Goal: Task Accomplishment & Management: Manage account settings

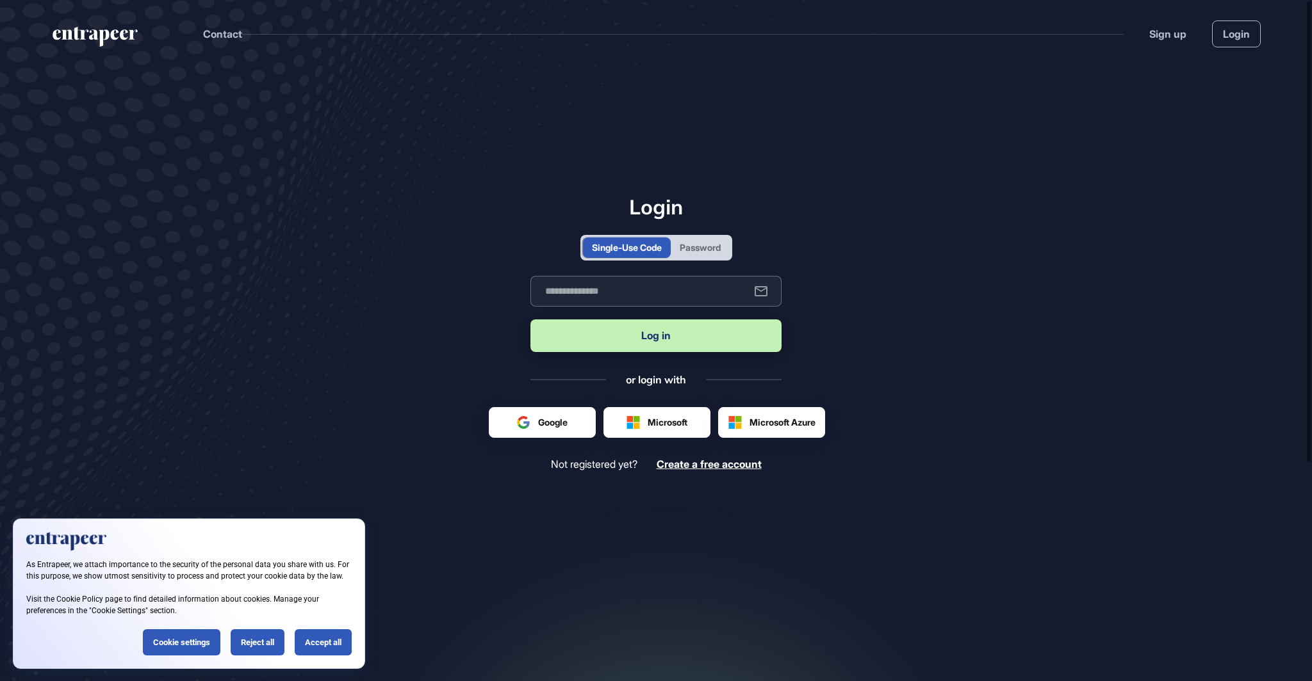
click at [611, 276] on input "text" at bounding box center [655, 291] width 251 height 31
click at [929, 283] on main "Login Single-Use Code Password Business email Log in or login with Google Micro…" at bounding box center [656, 388] width 1312 height 643
click at [646, 287] on input "text" at bounding box center [655, 291] width 251 height 31
click at [695, 289] on input "text" at bounding box center [655, 291] width 251 height 31
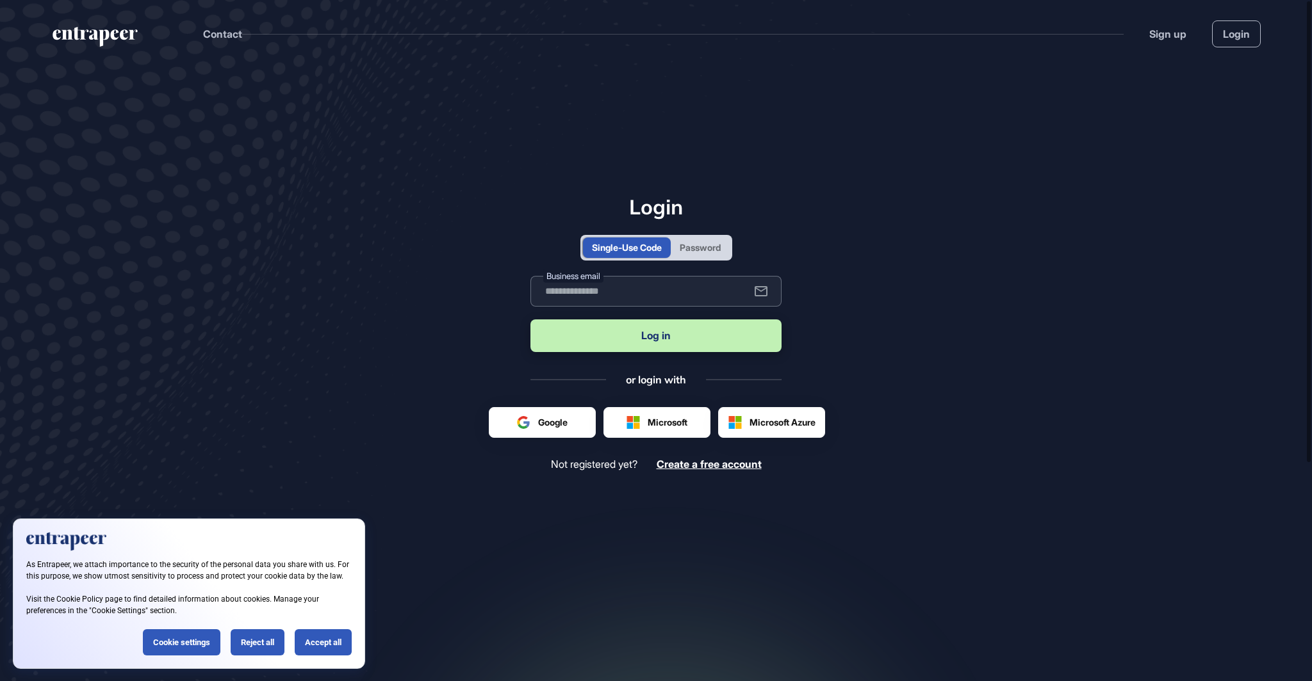
click at [704, 291] on input "text" at bounding box center [655, 291] width 251 height 31
click at [768, 428] on div at bounding box center [772, 422] width 106 height 29
click at [736, 302] on input "text" at bounding box center [655, 291] width 251 height 31
click at [882, 296] on main "Login Single-Use Code Password Business email Log in or login with Google Micro…" at bounding box center [656, 388] width 1312 height 643
click at [697, 283] on input "text" at bounding box center [655, 291] width 251 height 31
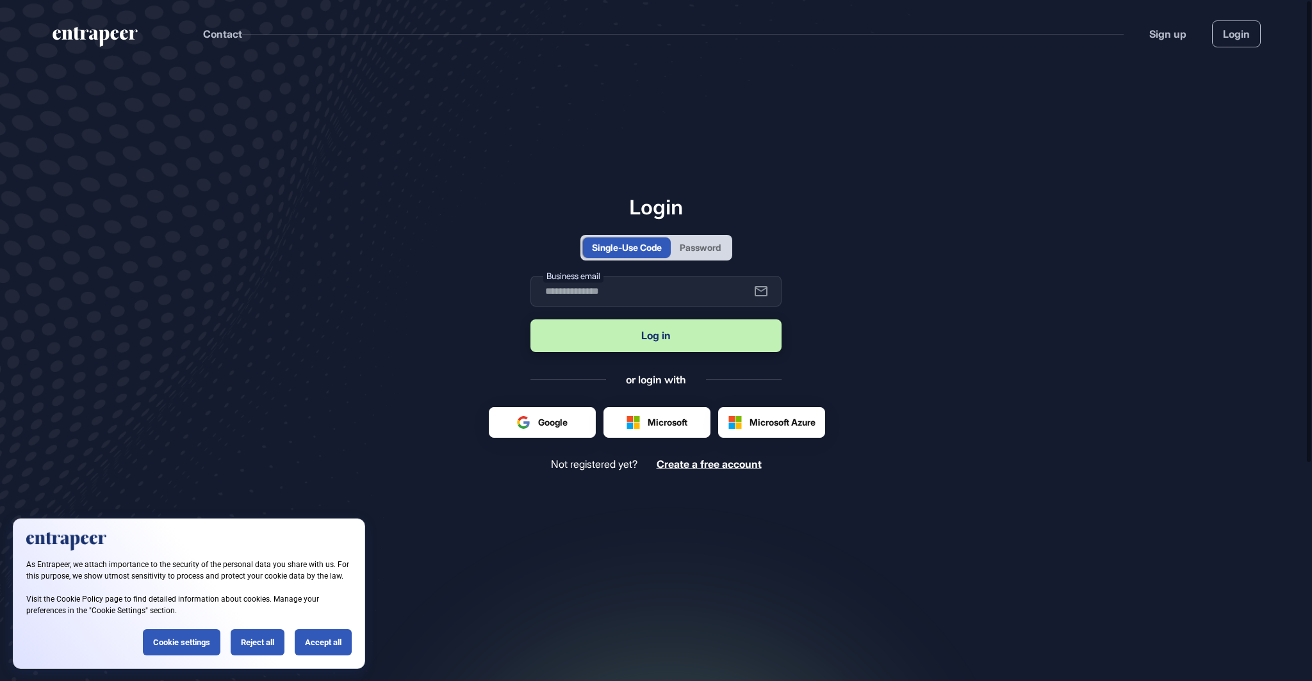
click at [700, 247] on div "Password" at bounding box center [699, 247] width 41 height 13
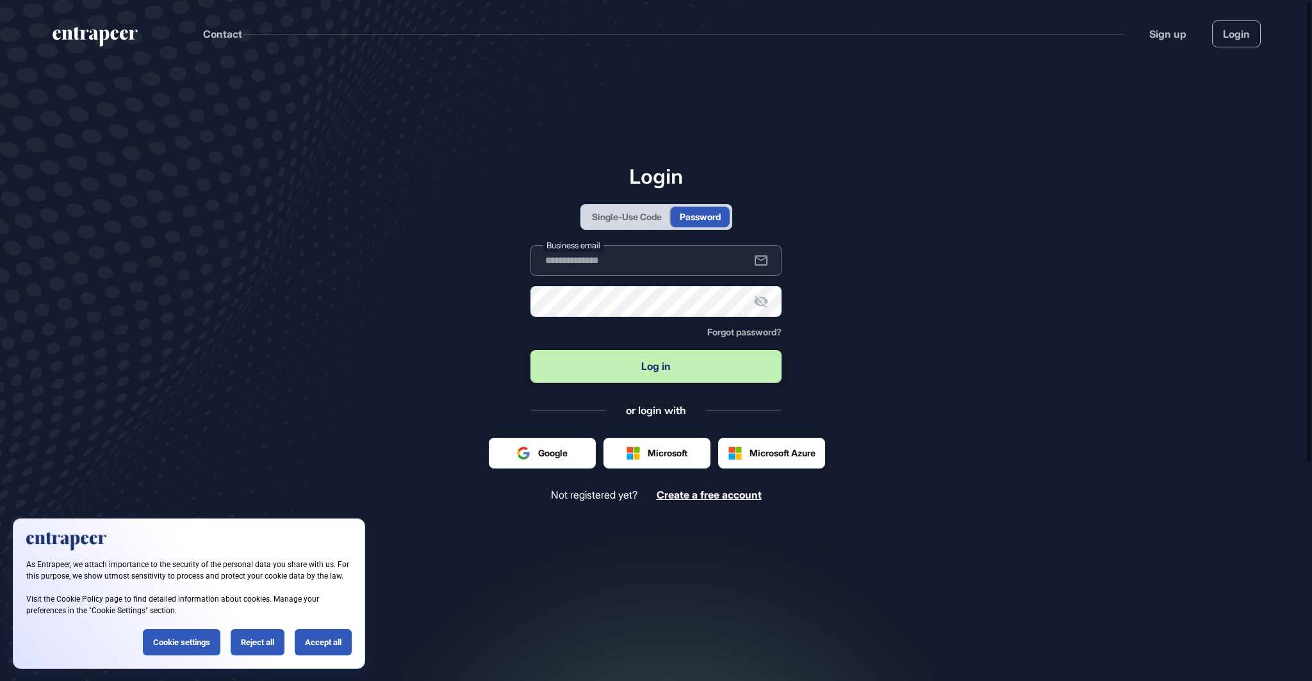
click at [699, 256] on input "text" at bounding box center [655, 260] width 251 height 31
click at [617, 202] on div "Login Single-Use Code Password Business email Password Forgot password? Log in …" at bounding box center [655, 332] width 251 height 337
click at [621, 208] on div "Single-Use Code" at bounding box center [627, 217] width 88 height 20
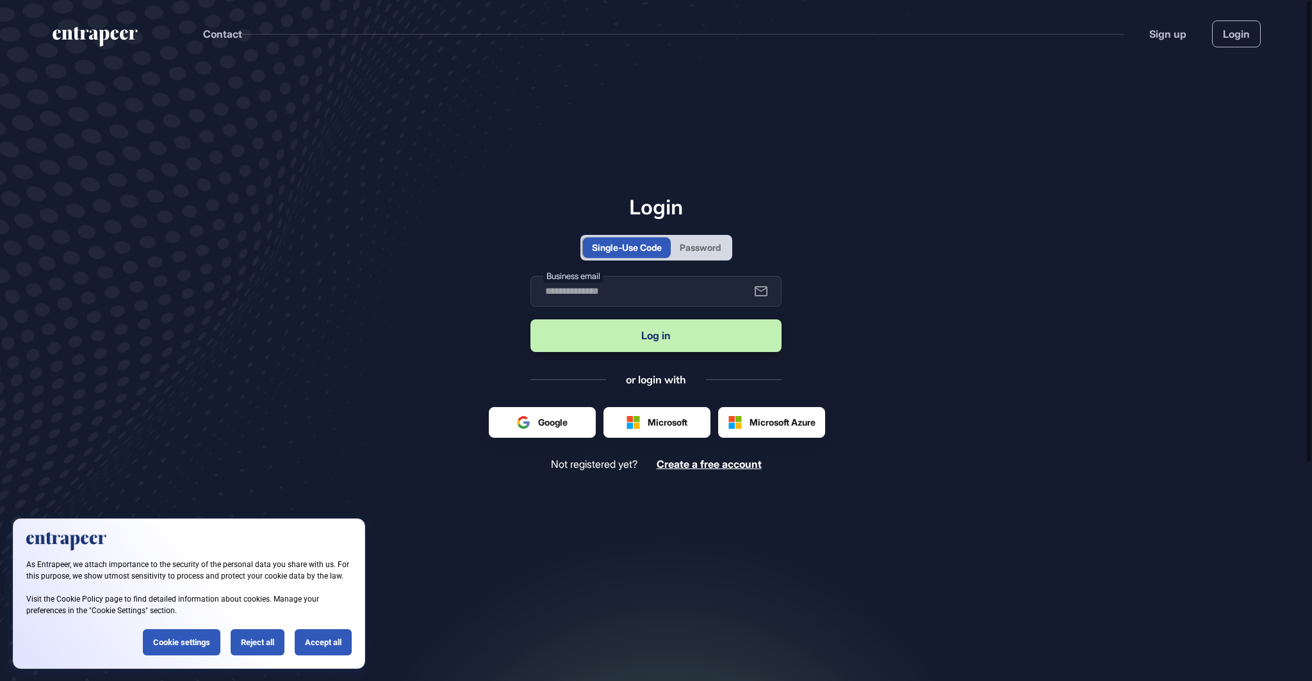
click at [719, 247] on div "Password" at bounding box center [699, 247] width 41 height 13
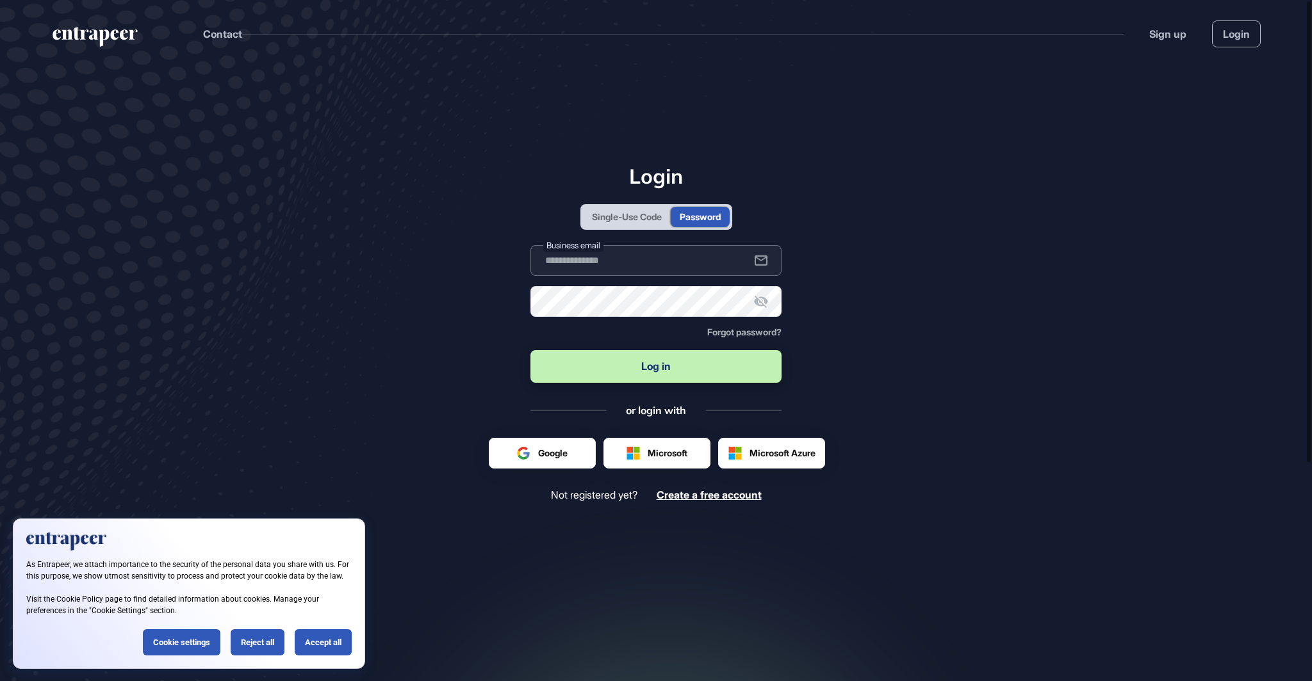
click at [710, 249] on input "text" at bounding box center [655, 260] width 251 height 31
click at [574, 257] on input "text" at bounding box center [655, 260] width 251 height 31
click at [484, 209] on main "Login Single-Use Code Password Business email Password Forgot password? Log in …" at bounding box center [656, 388] width 1312 height 643
